Goal: Transaction & Acquisition: Purchase product/service

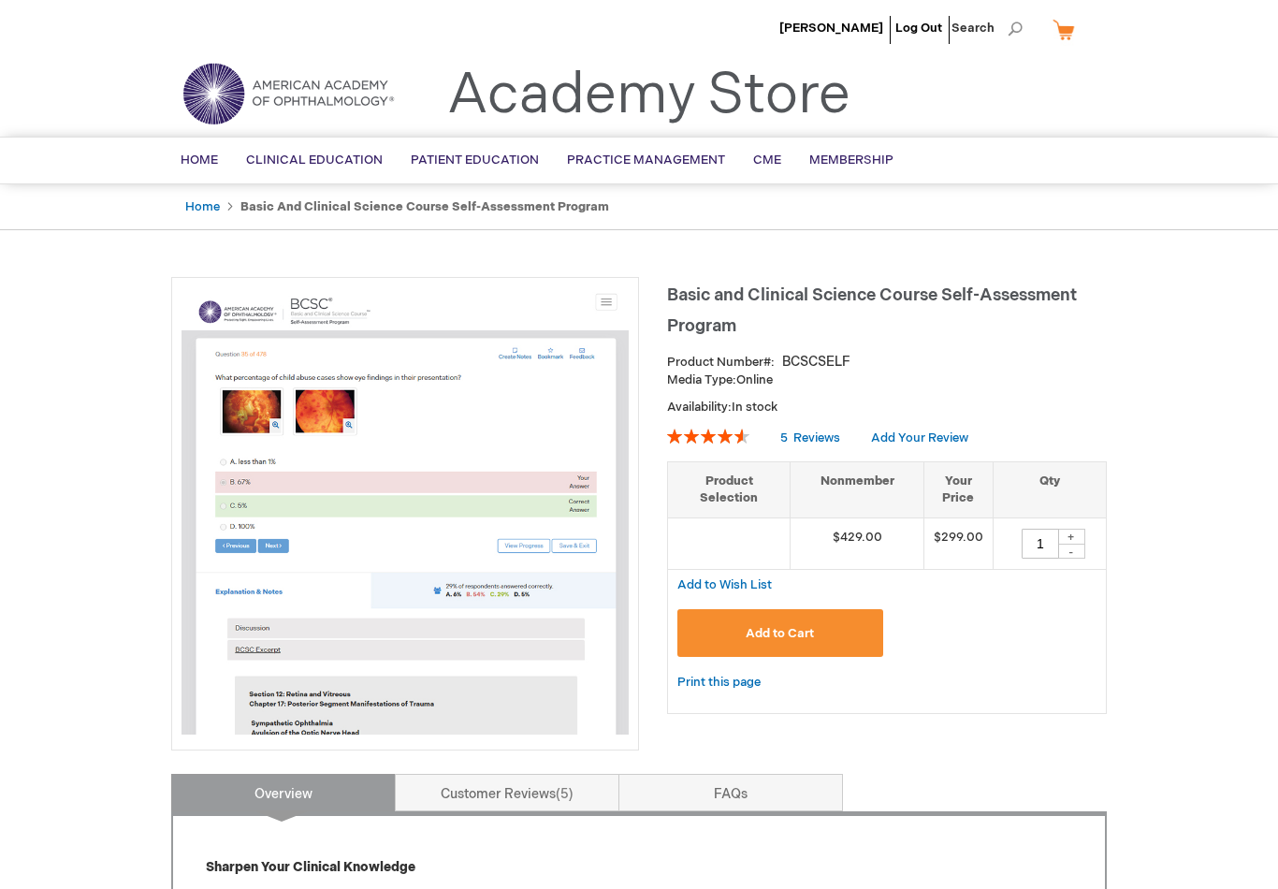
click at [796, 634] on span "Add to Cart" at bounding box center [780, 633] width 68 height 15
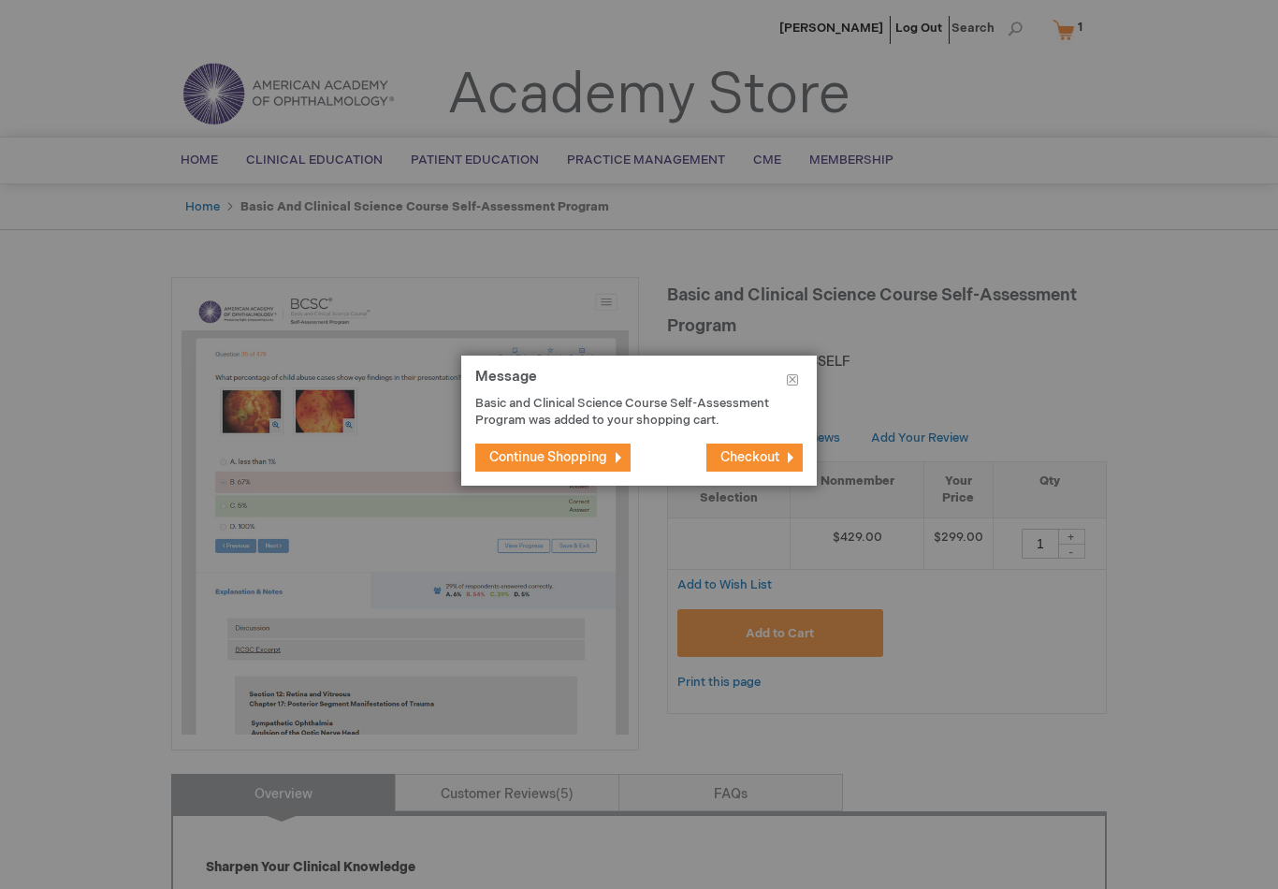
click at [748, 465] on button "Checkout" at bounding box center [754, 457] width 96 height 28
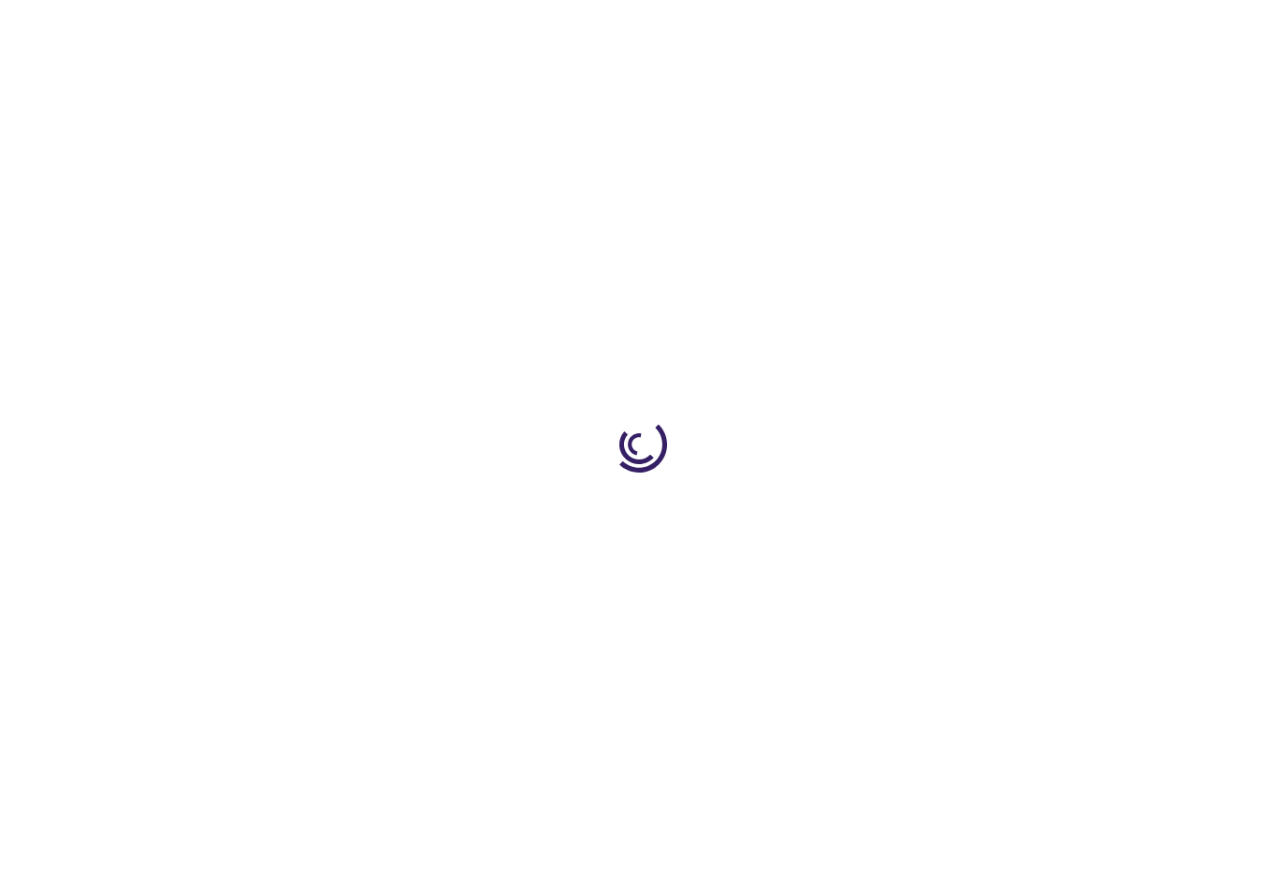
select select "US"
select select "63"
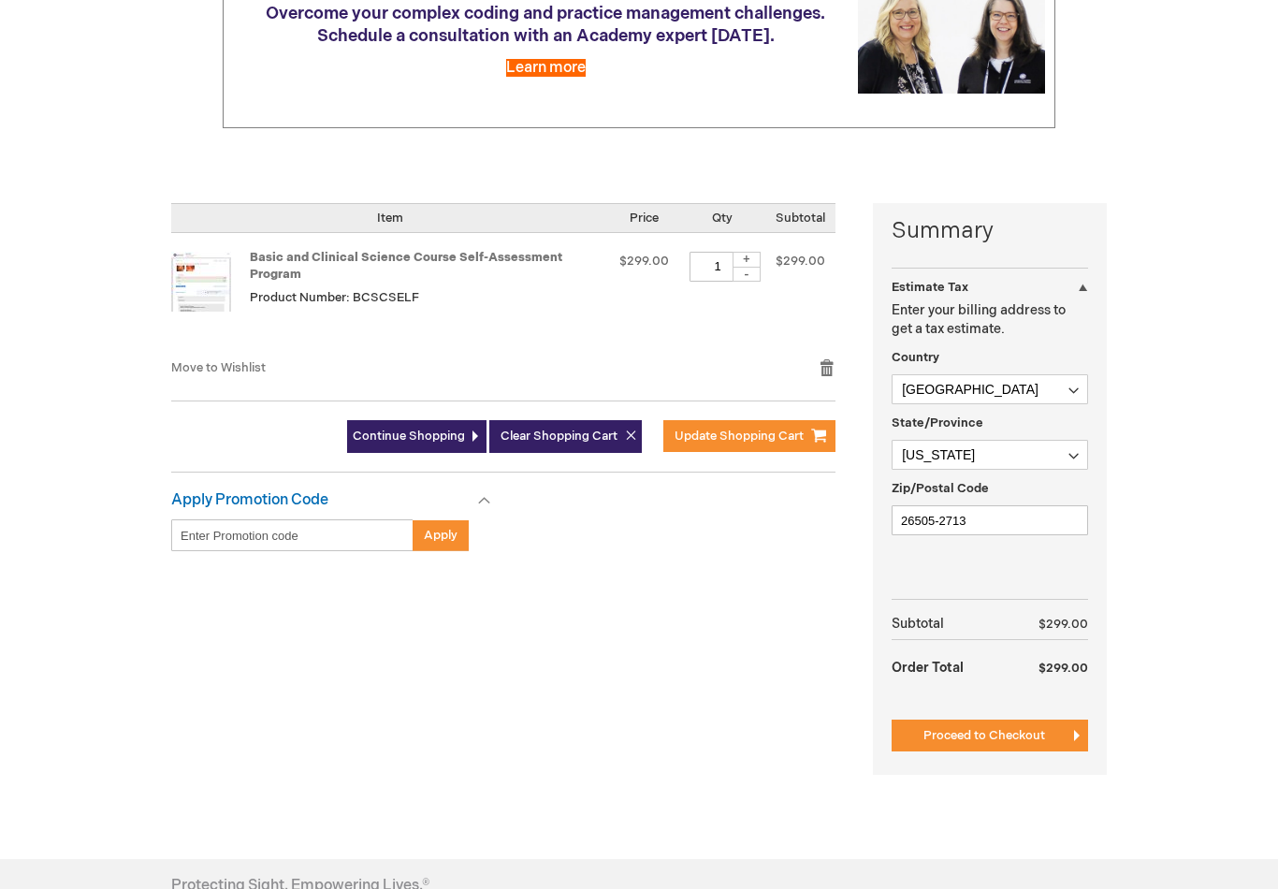
scroll to position [350, 0]
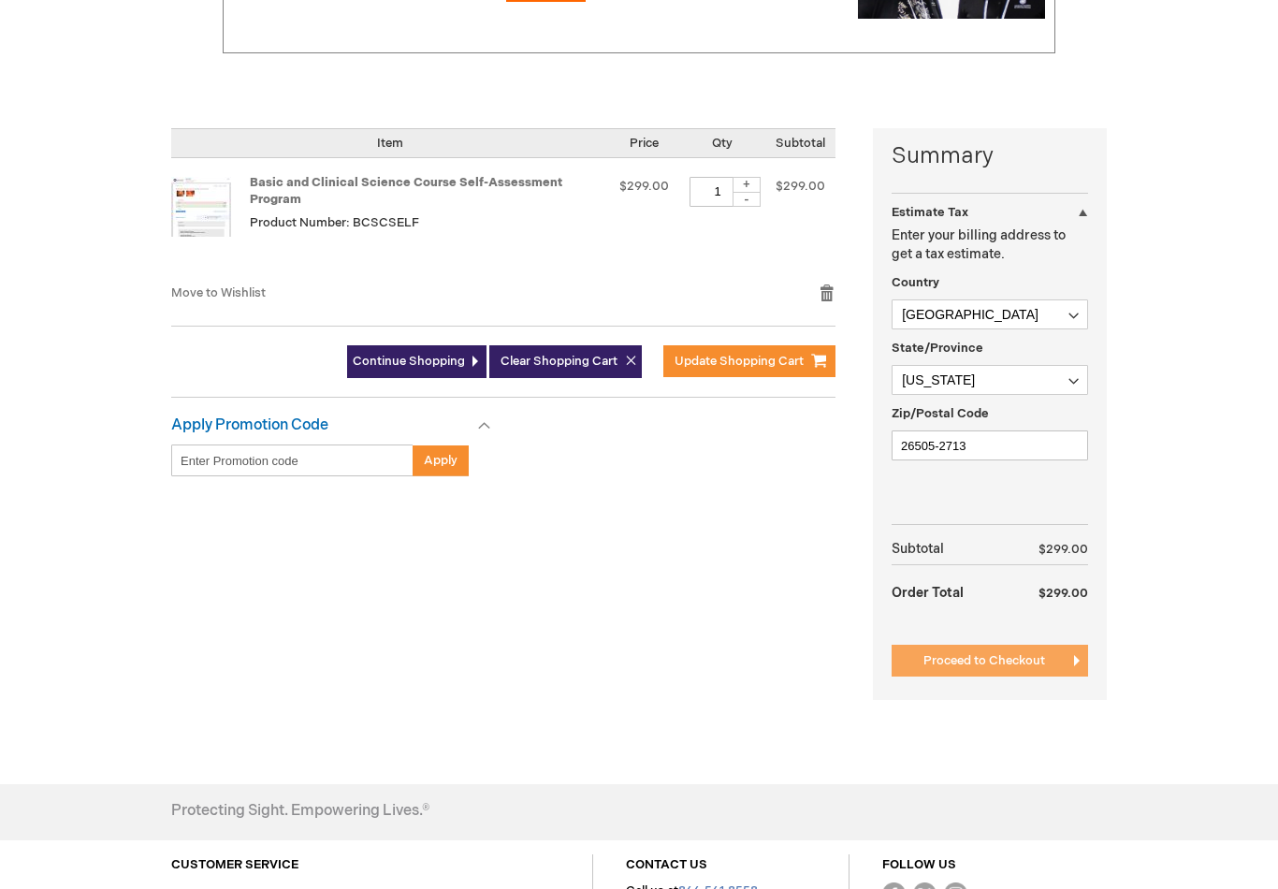
click at [983, 666] on span "Proceed to Checkout" at bounding box center [984, 660] width 122 height 15
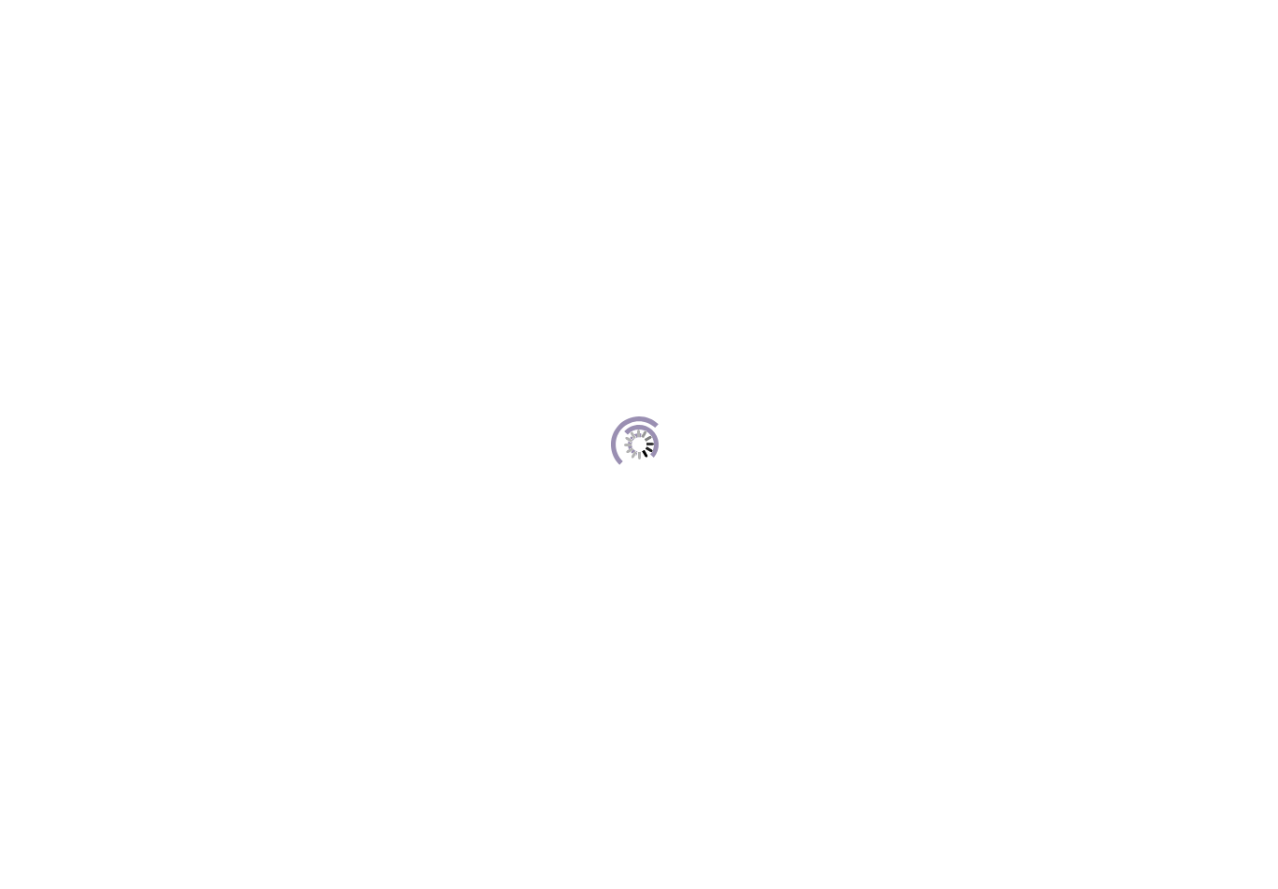
scroll to position [255, 0]
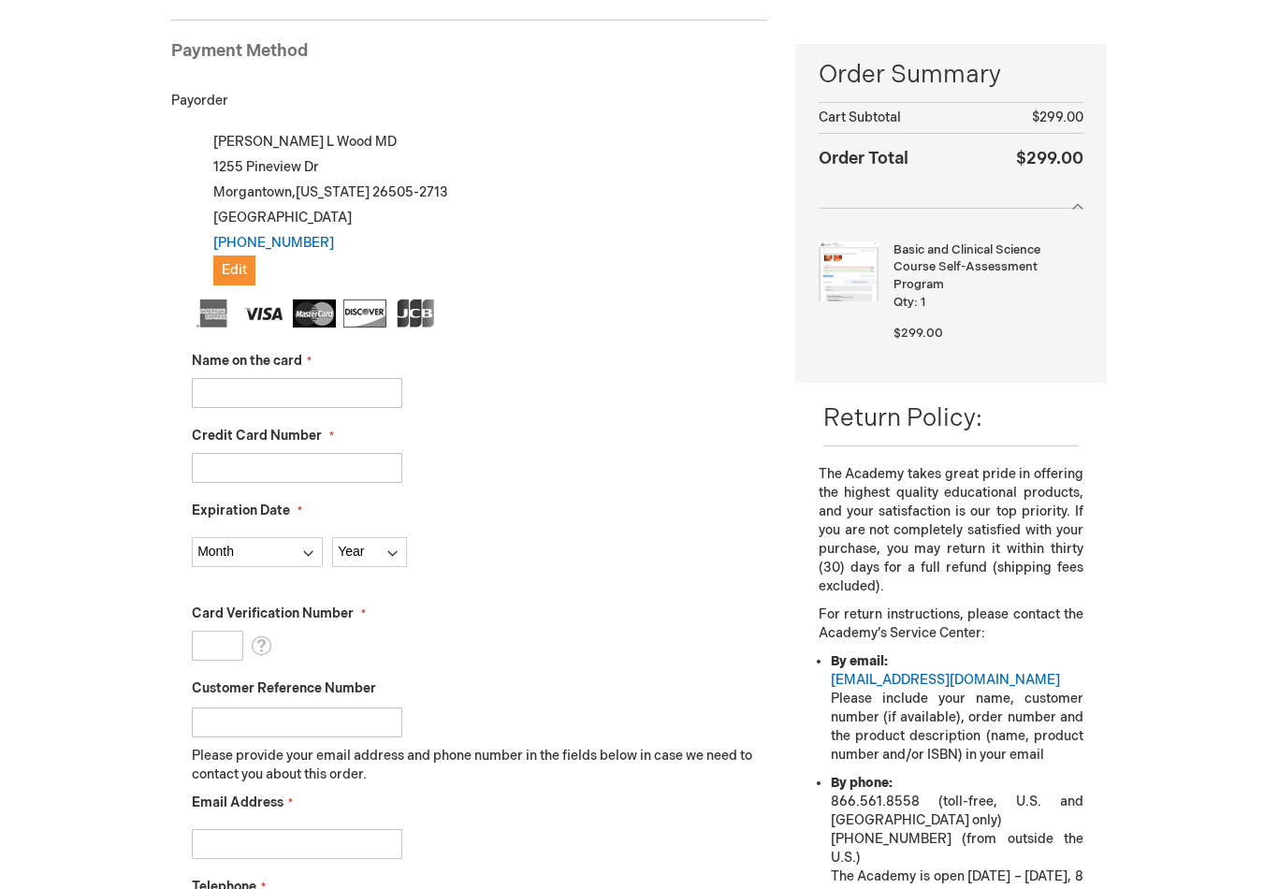
click at [312, 393] on input "Name on the card" at bounding box center [297, 393] width 211 height 30
type input "[PERSON_NAME]"
click at [323, 476] on input "Credit Card Number" at bounding box center [297, 468] width 211 height 30
type input "5567356116777616"
select select "12"
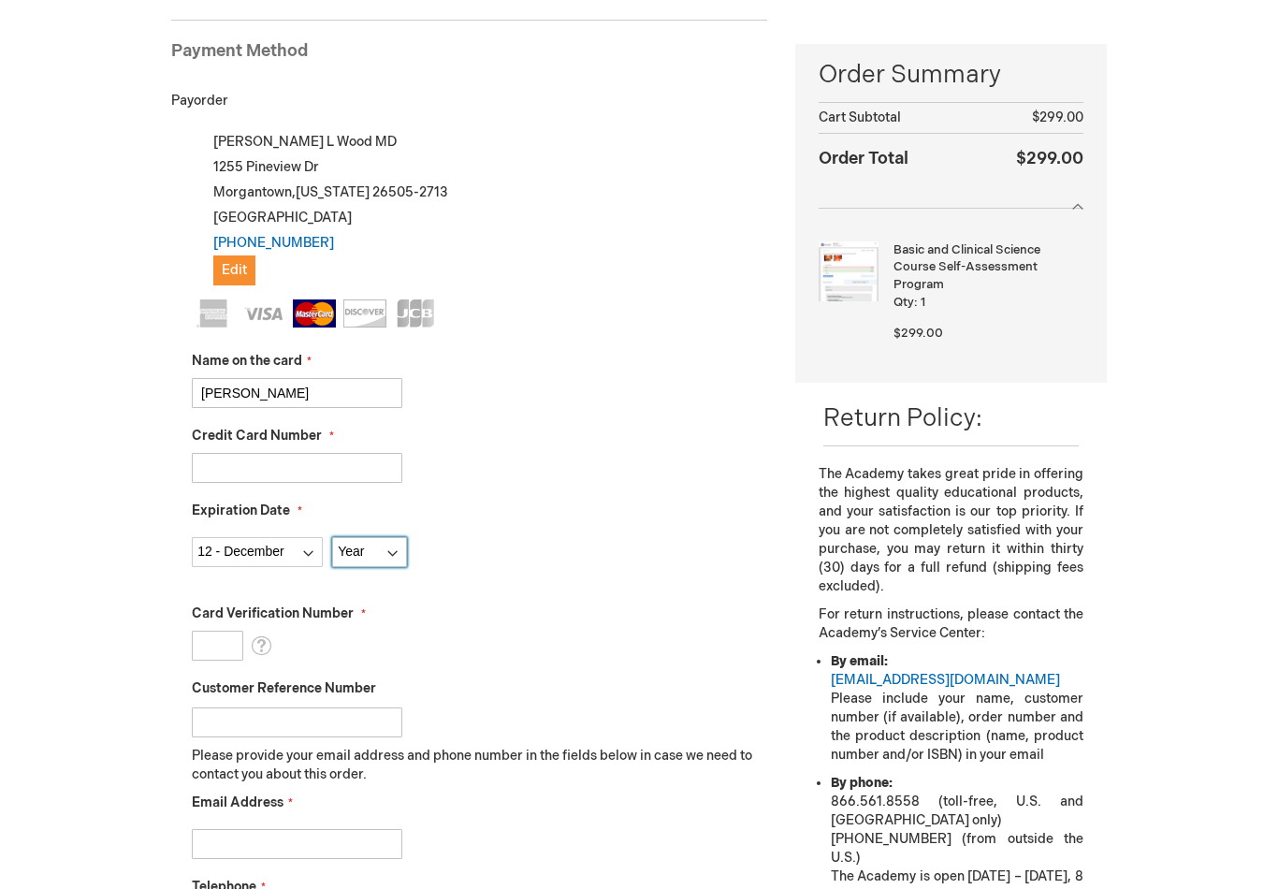
select select "2025"
click at [209, 643] on input "Card Verification Number" at bounding box center [217, 646] width 51 height 30
type input "121"
click at [514, 643] on div "Card Verification Number 121 What is this?" at bounding box center [479, 632] width 575 height 56
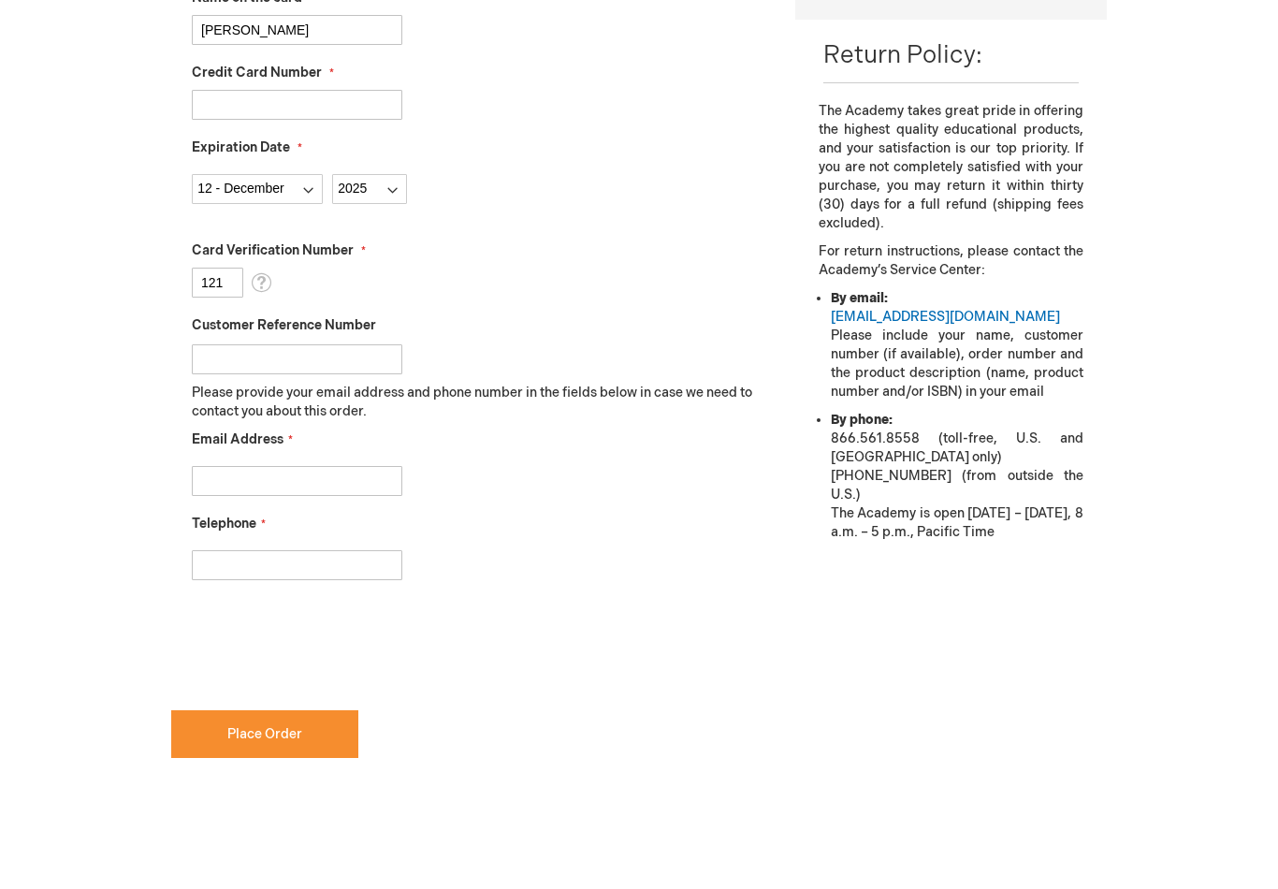
scroll to position [619, 0]
click at [340, 482] on input "Email Address" at bounding box center [297, 480] width 211 height 30
type input "Bwood@readocs.com"
click at [322, 561] on input "Telephone" at bounding box center [297, 564] width 211 height 30
type input "3045983301"
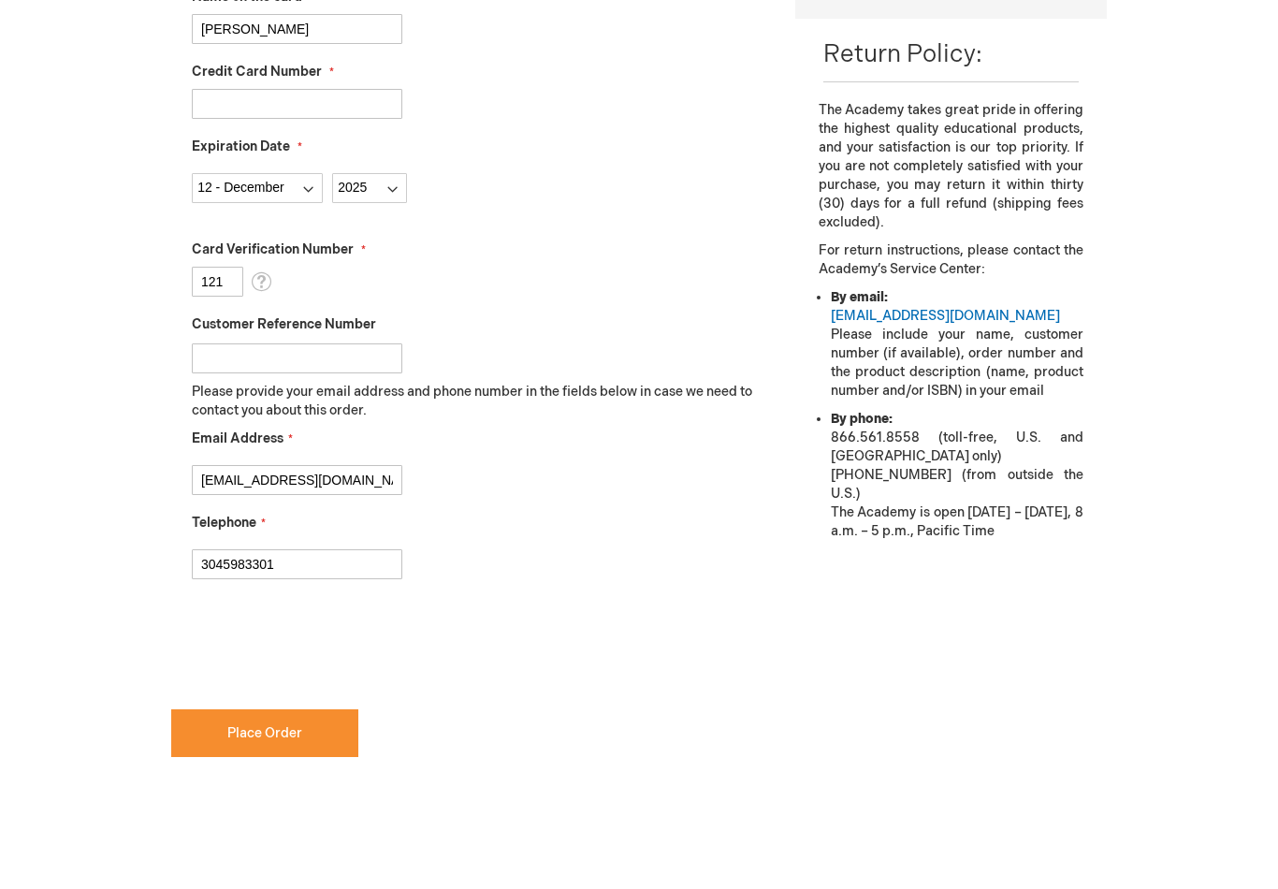
checkbox input "true"
click at [254, 731] on span "Place Order" at bounding box center [264, 733] width 75 height 16
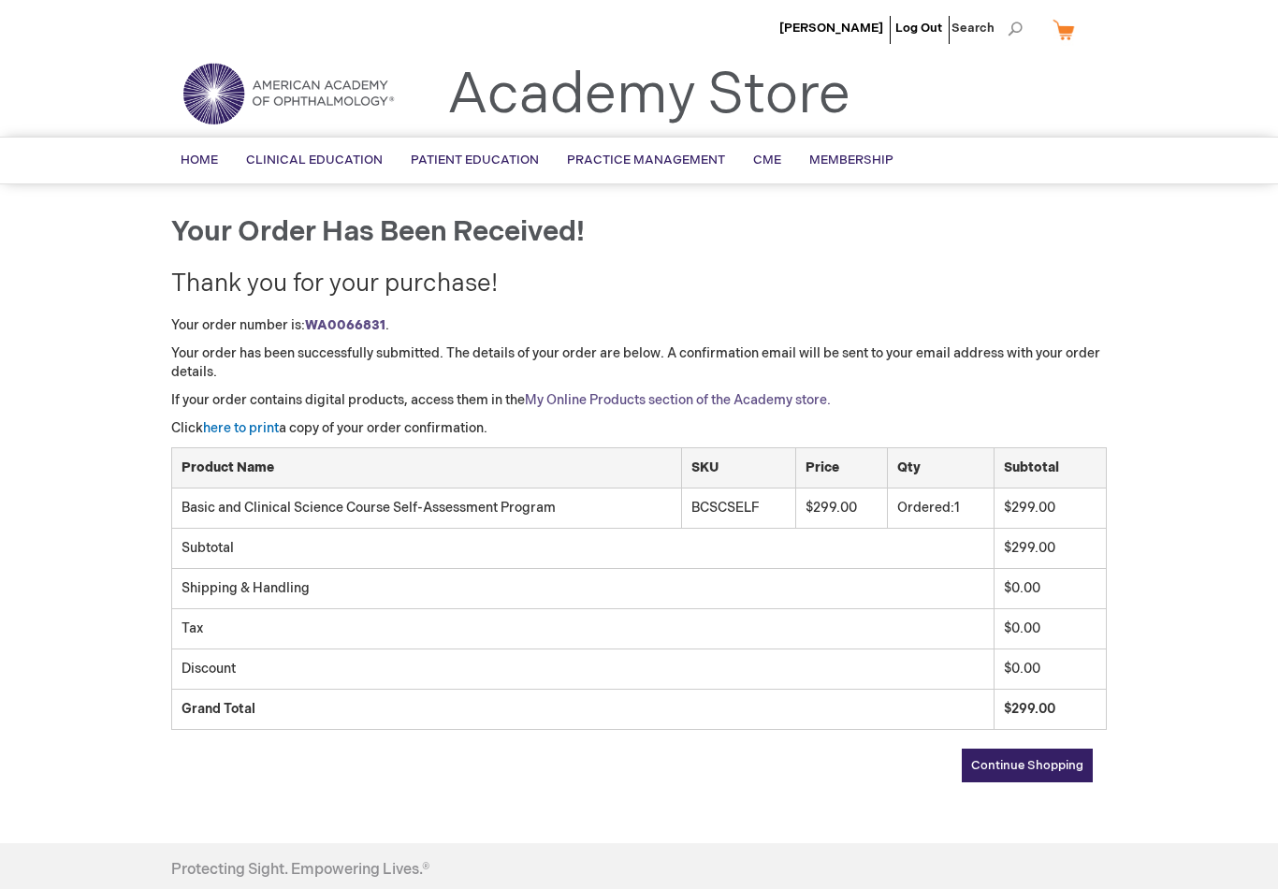
click at [625, 401] on link "My Online Products section of the Academy store." at bounding box center [678, 400] width 306 height 16
